Goal: Information Seeking & Learning: Learn about a topic

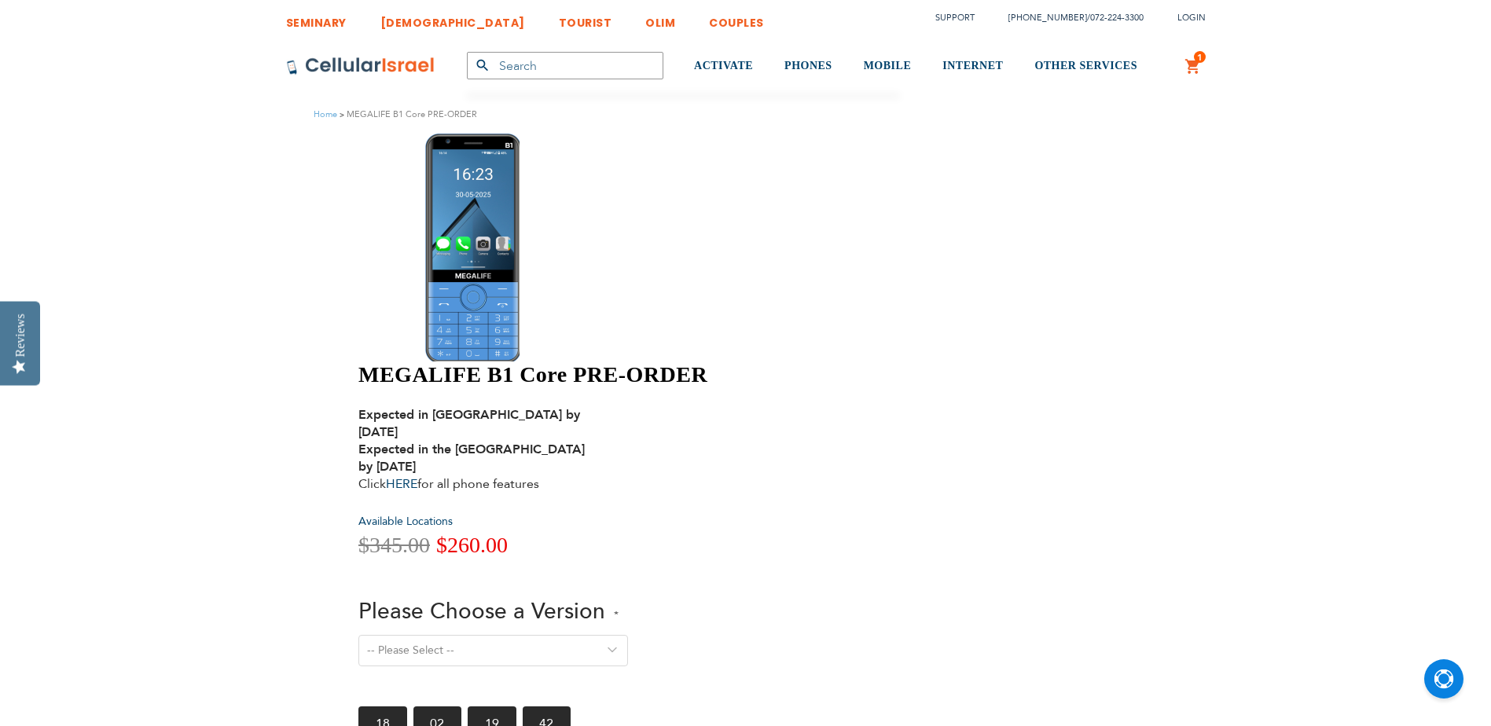
click at [628, 635] on select "-- Please Select -- Version 1. Talk - Voice only, no texting Version 2. Text - …" at bounding box center [494, 650] width 270 height 31
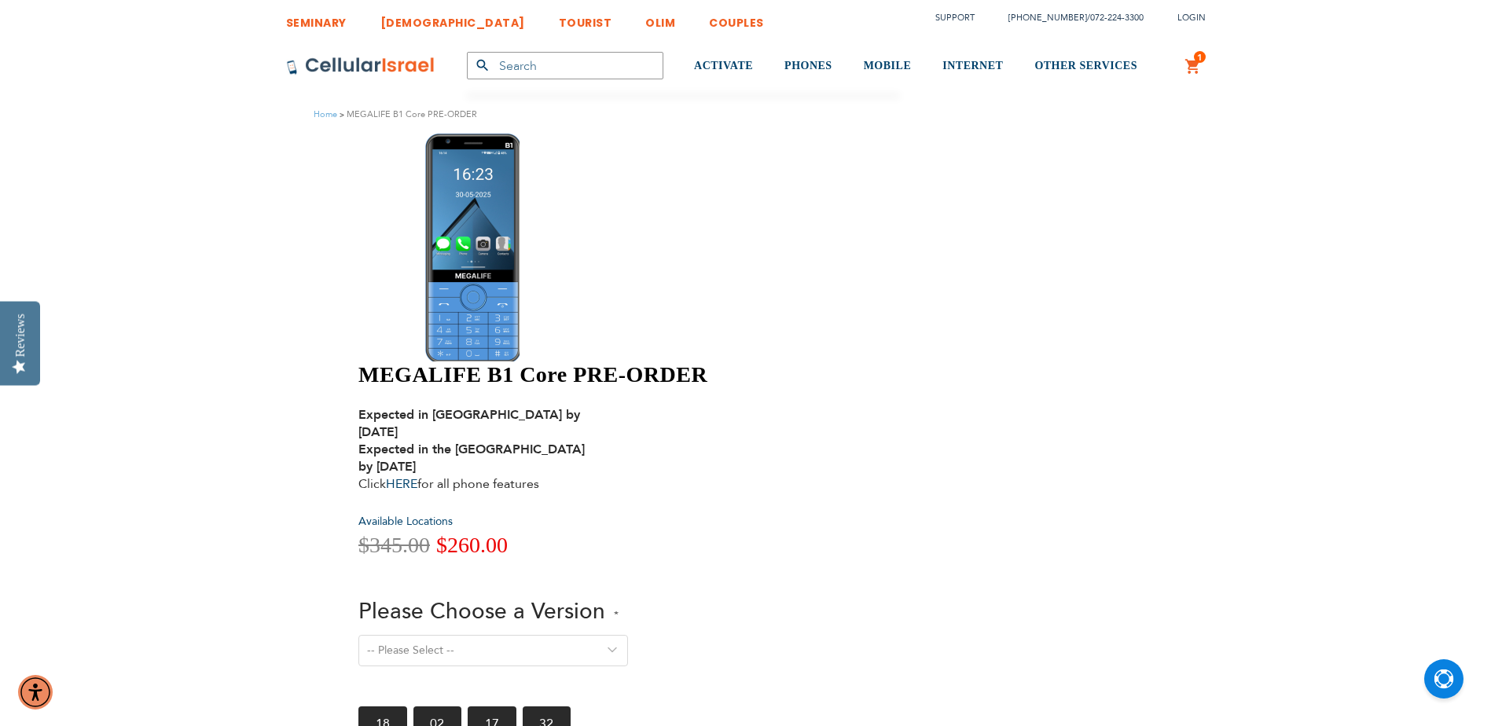
click at [585, 406] on strong "Expected in [GEOGRAPHIC_DATA] by [DATE] Expected in the [GEOGRAPHIC_DATA] by [D…" at bounding box center [472, 440] width 226 height 69
drag, startPoint x: 813, startPoint y: 184, endPoint x: 758, endPoint y: 196, distance: 56.3
click at [585, 406] on strong "Expected in [GEOGRAPHIC_DATA] by [DATE] Expected in the [GEOGRAPHIC_DATA] by [D…" at bounding box center [472, 440] width 226 height 69
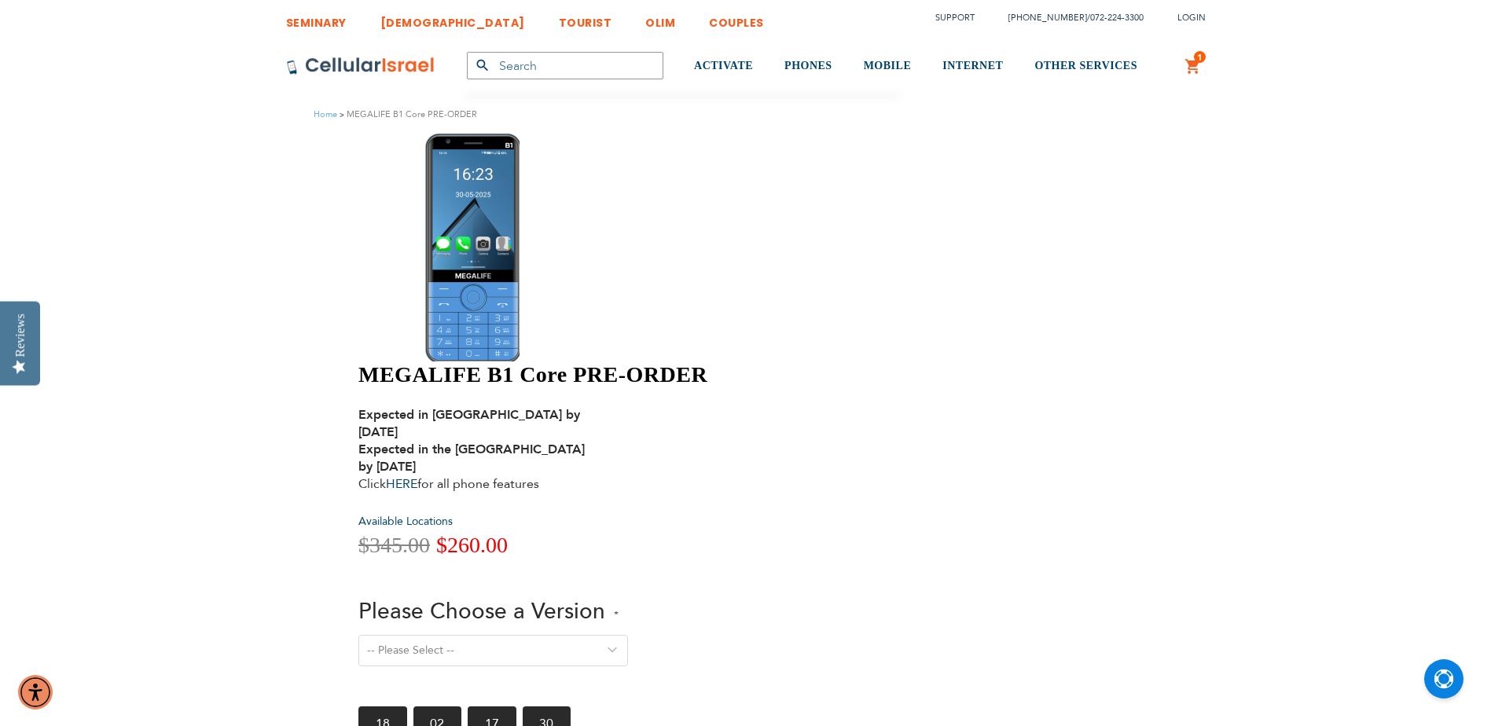
drag, startPoint x: 758, startPoint y: 196, endPoint x: 987, endPoint y: 264, distance: 238.8
click at [910, 362] on div "MEGALIFE B1 Core PRE-ORDER Expected in [GEOGRAPHIC_DATA] by [DATE] Expected in …" at bounding box center [634, 578] width 551 height 432
click at [746, 362] on h1 "MEGALIFE B1 Core PRE-ORDER" at bounding box center [634, 375] width 551 height 27
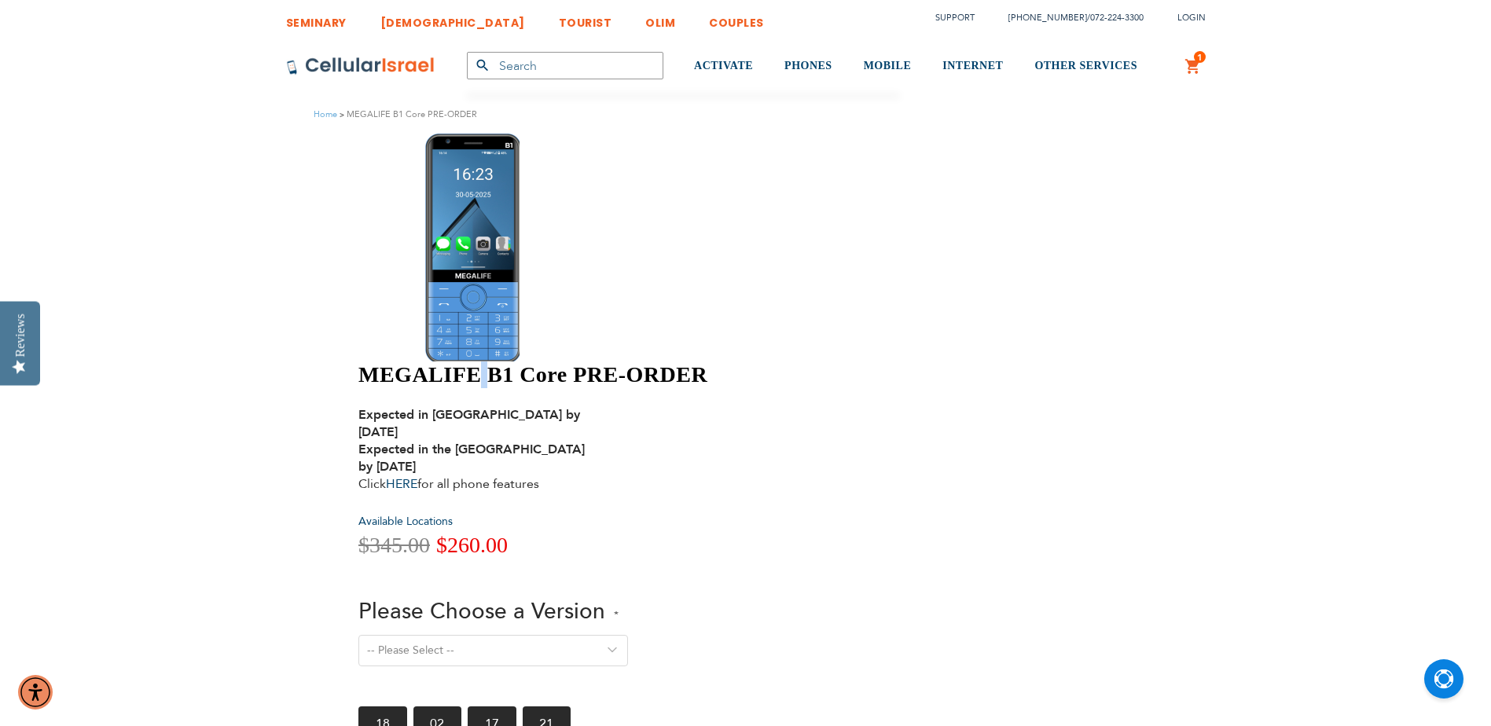
click at [746, 362] on h1 "MEGALIFE B1 Core PRE-ORDER" at bounding box center [634, 375] width 551 height 27
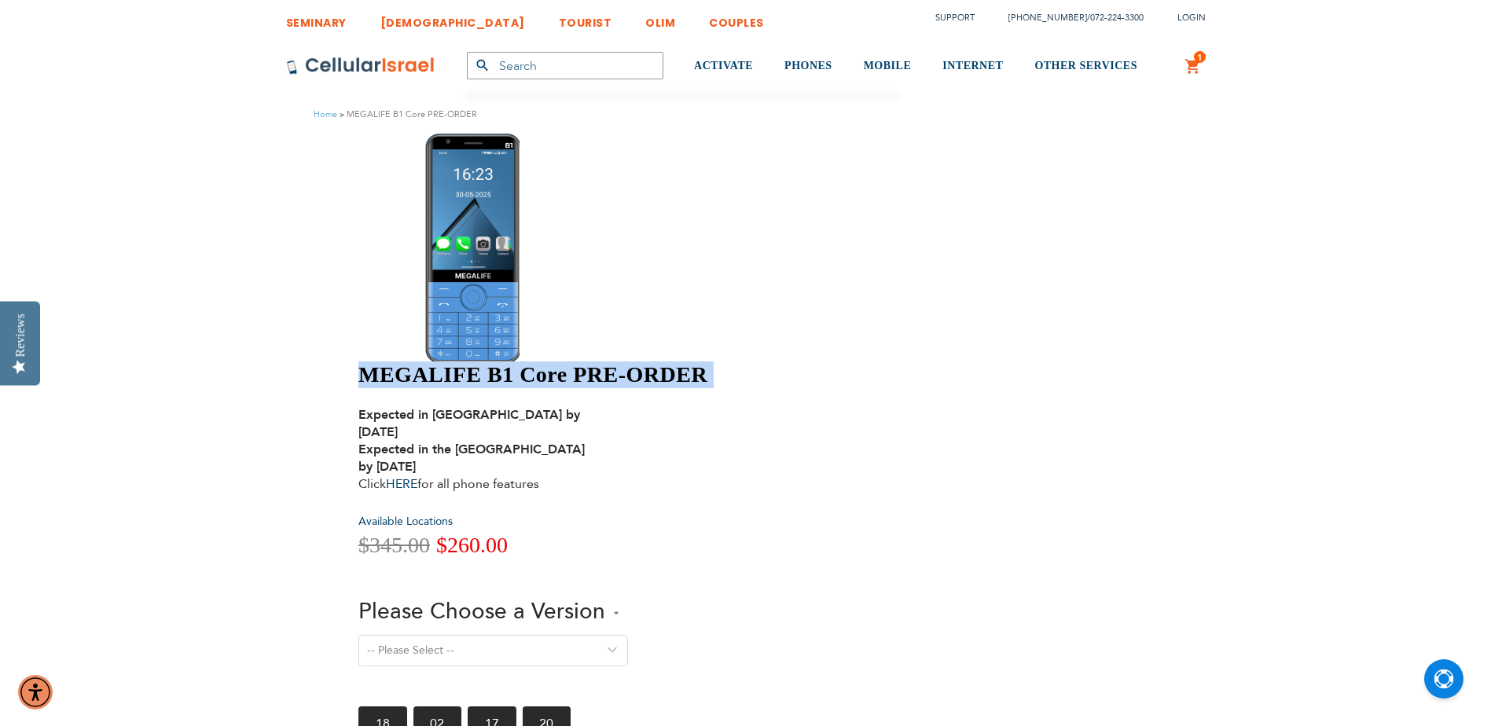
copy div "MEGALIFE B1 Core PRE-ORDER"
click at [766, 362] on h1 "MEGALIFE B1 Core PRE-ORDER" at bounding box center [634, 375] width 551 height 27
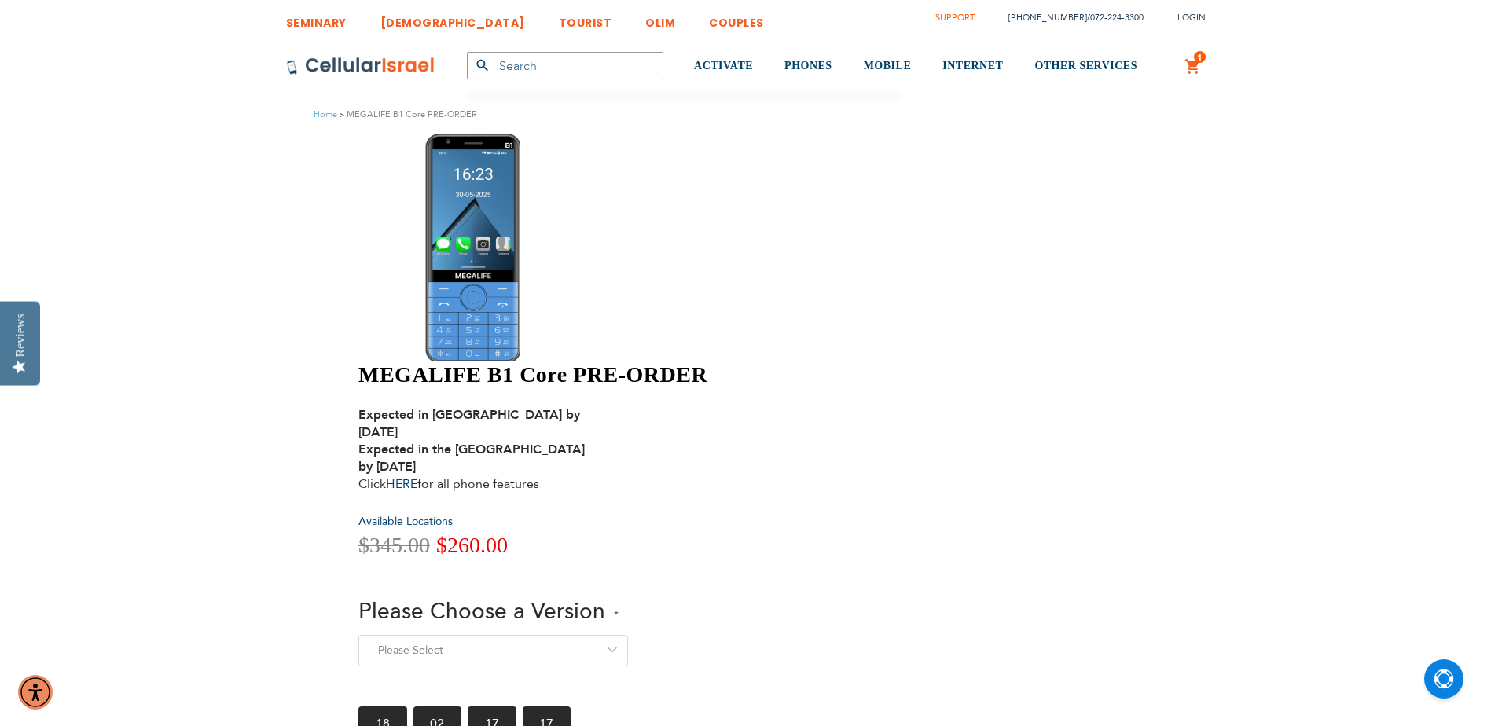
click at [975, 18] on link "Support" at bounding box center [955, 18] width 39 height 12
